Goal: Find specific page/section

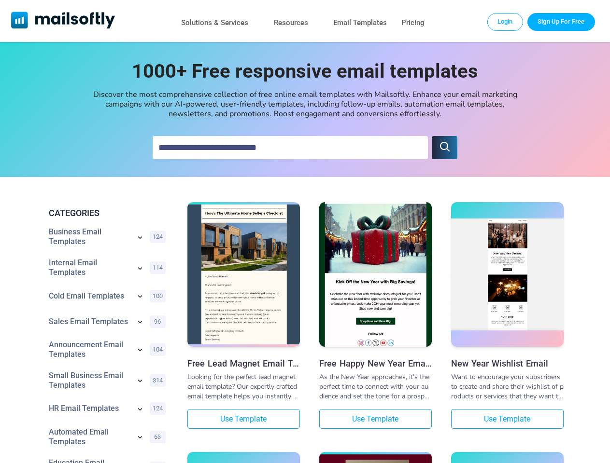
click at [444, 148] on icon "submit" at bounding box center [445, 147] width 12 height 12
click at [140, 238] on icon at bounding box center [140, 238] width 4 height 2
click at [0, 0] on div "Consent Email Templates 9" at bounding box center [0, 0] width 0 height 0
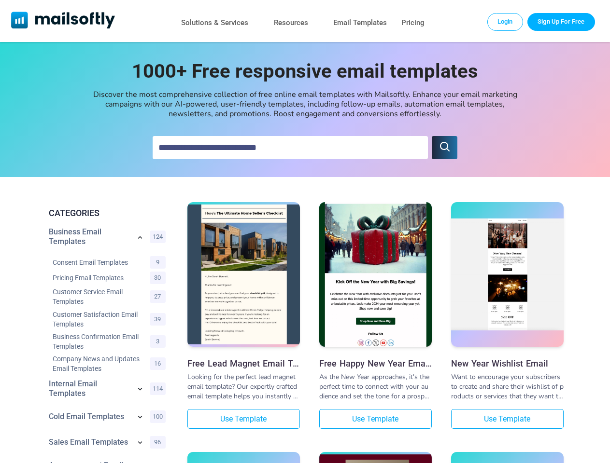
click at [140, 297] on link "Customer Service Email Templates" at bounding box center [99, 296] width 92 height 19
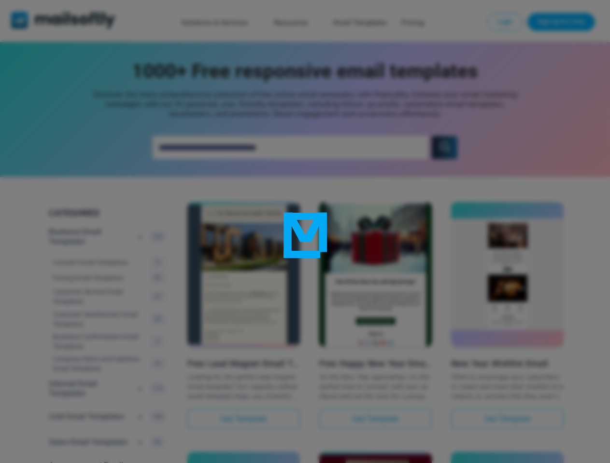
click at [140, 323] on div at bounding box center [305, 231] width 610 height 463
click at [140, 351] on div at bounding box center [305, 231] width 610 height 463
click at [140, 382] on div at bounding box center [305, 231] width 610 height 463
click at [140, 410] on div at bounding box center [305, 231] width 610 height 463
click at [140, 438] on div at bounding box center [305, 231] width 610 height 463
